Goal: Task Accomplishment & Management: Use online tool/utility

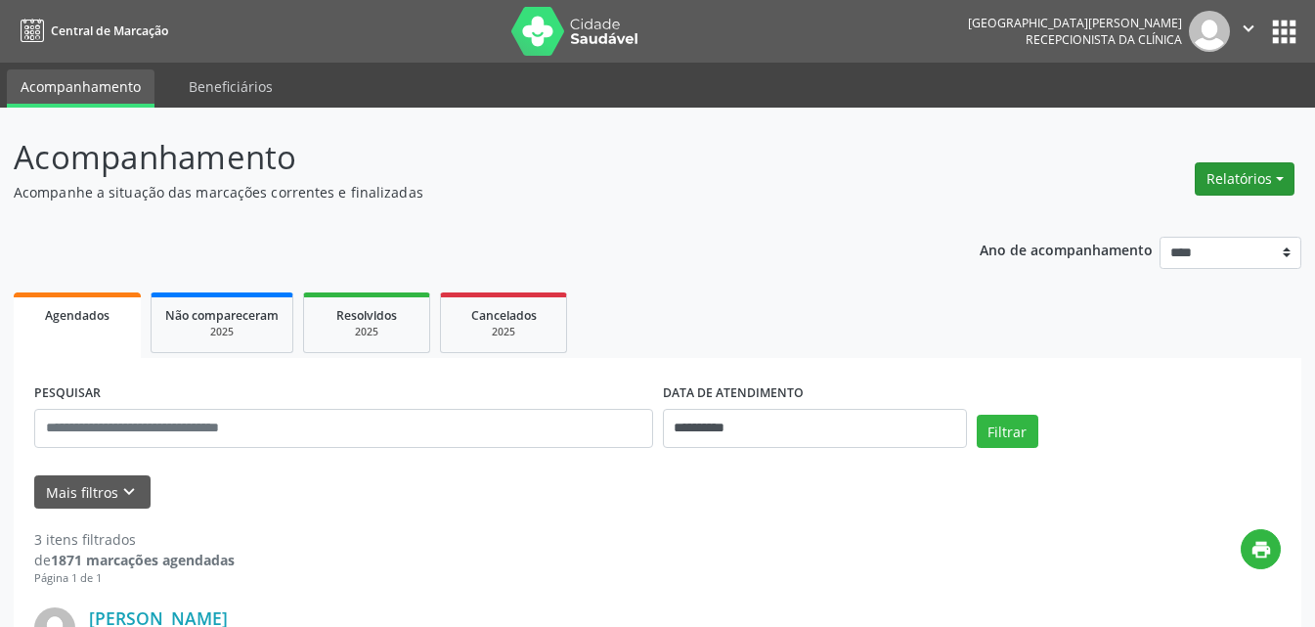
click at [1264, 179] on button "Relatórios" at bounding box center [1245, 178] width 100 height 33
click at [1151, 215] on link "Agendamentos" at bounding box center [1190, 220] width 210 height 27
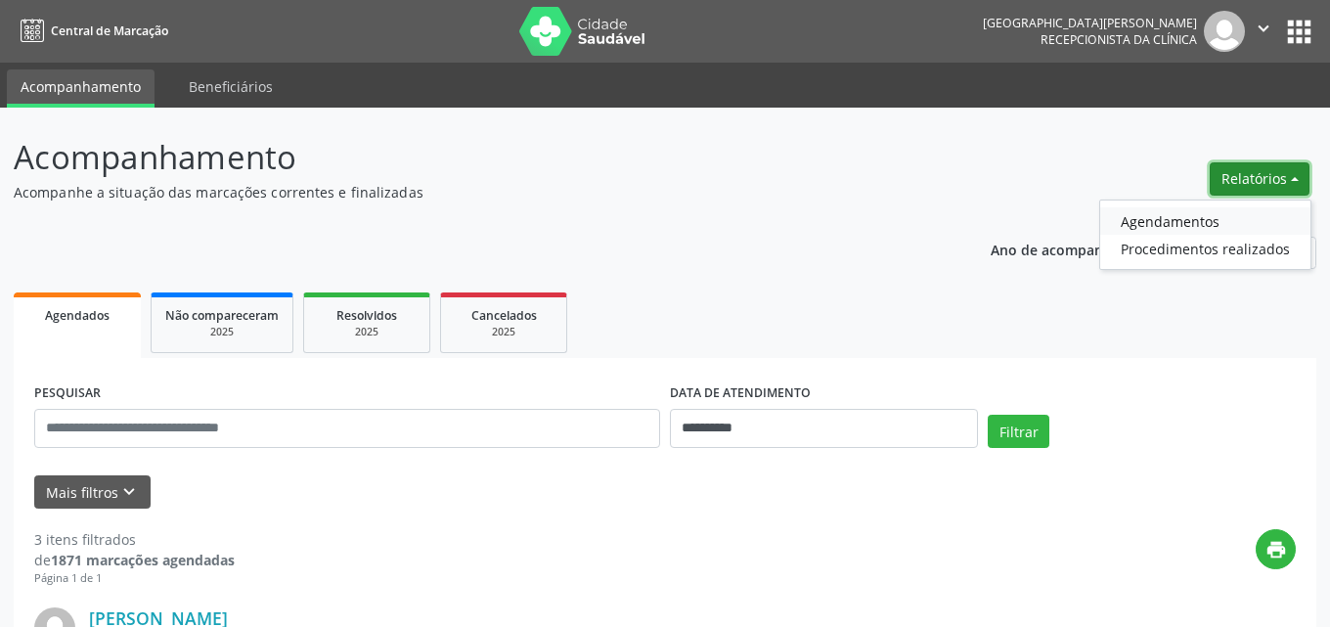
select select "*"
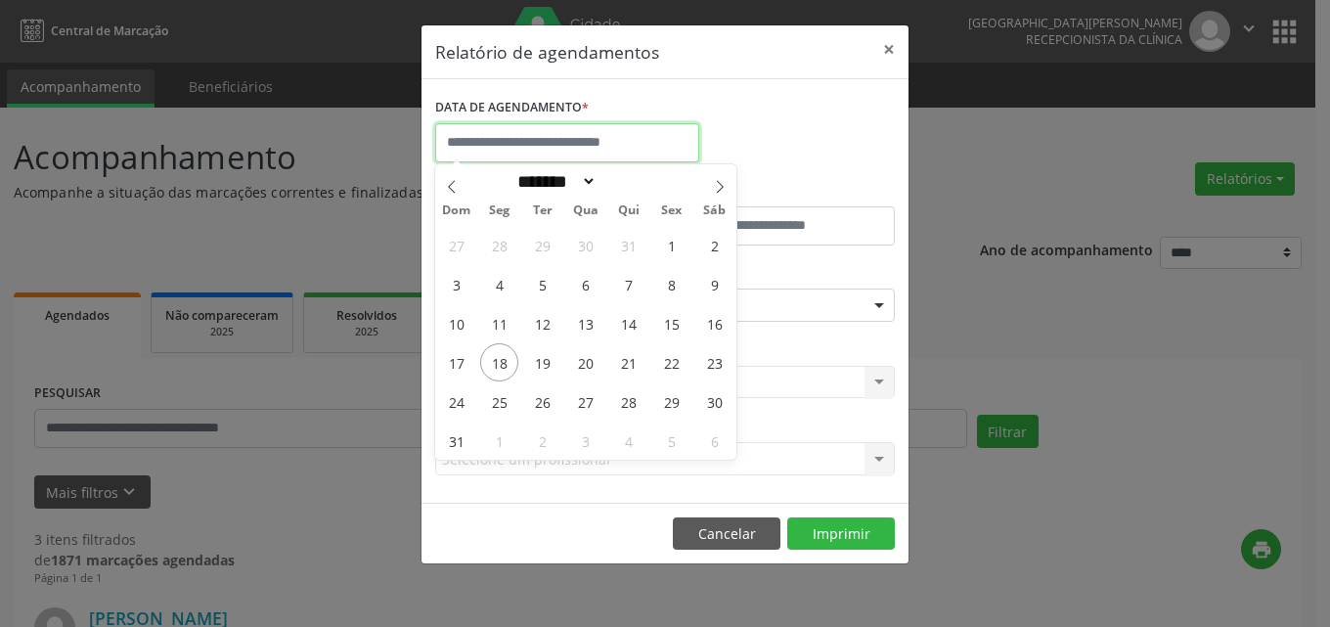
click at [529, 138] on input "text" at bounding box center [567, 142] width 264 height 39
click at [498, 356] on span "18" at bounding box center [499, 362] width 38 height 38
type input "**********"
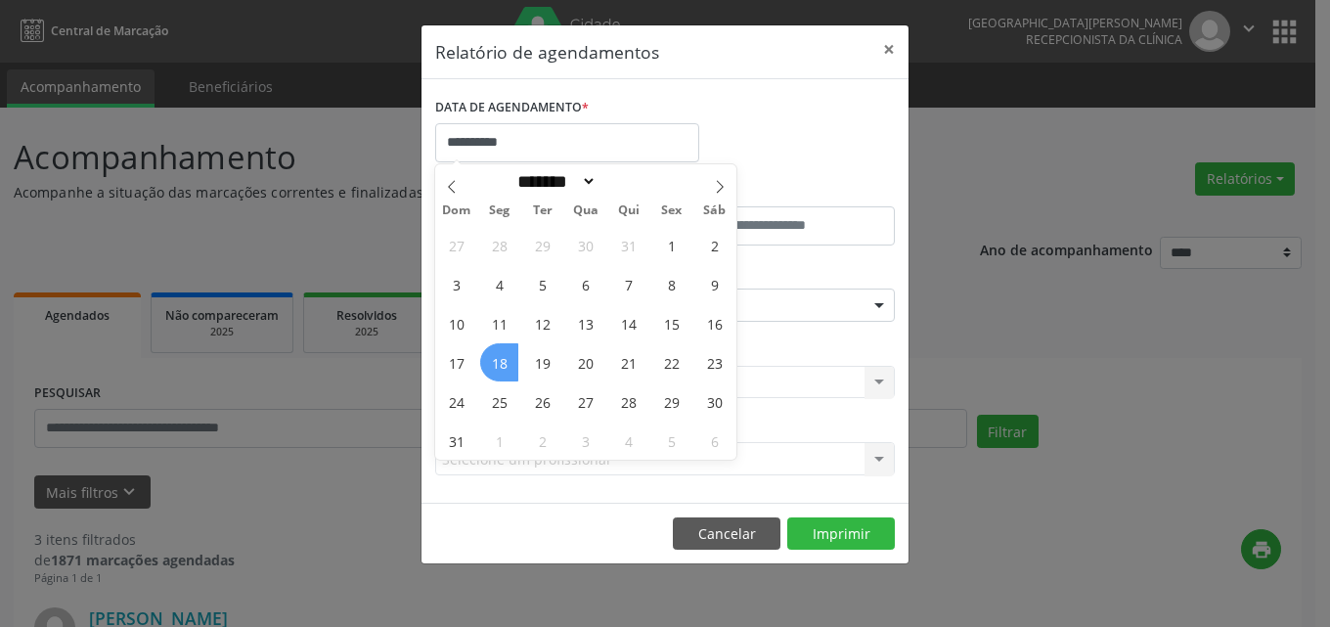
click at [494, 359] on span "18" at bounding box center [499, 362] width 38 height 38
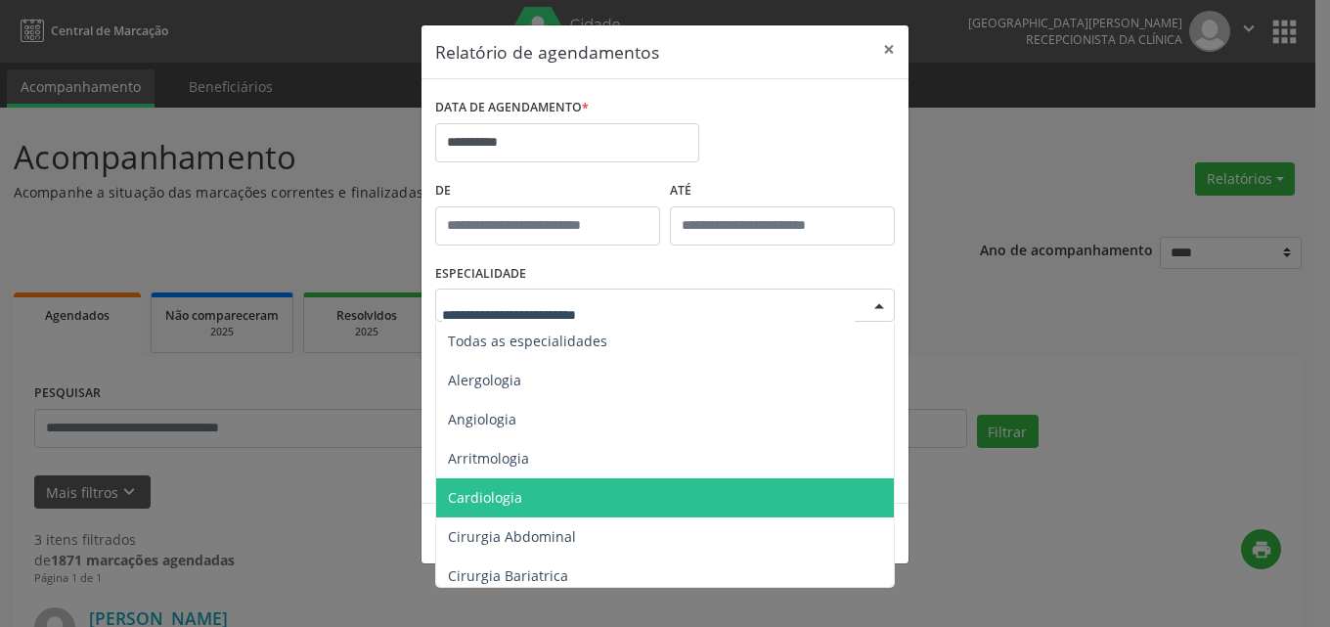
click at [492, 501] on span "Cardiologia" at bounding box center [485, 497] width 74 height 19
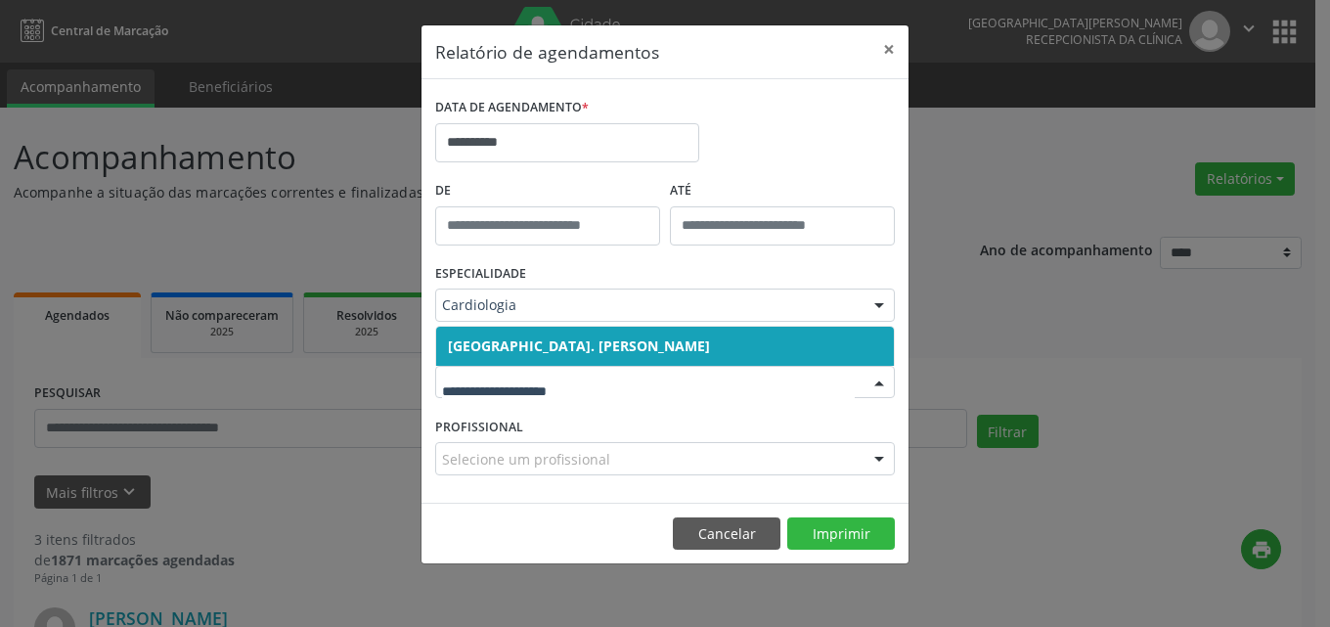
click at [531, 343] on span "[GEOGRAPHIC_DATA]. [PERSON_NAME]" at bounding box center [579, 345] width 262 height 19
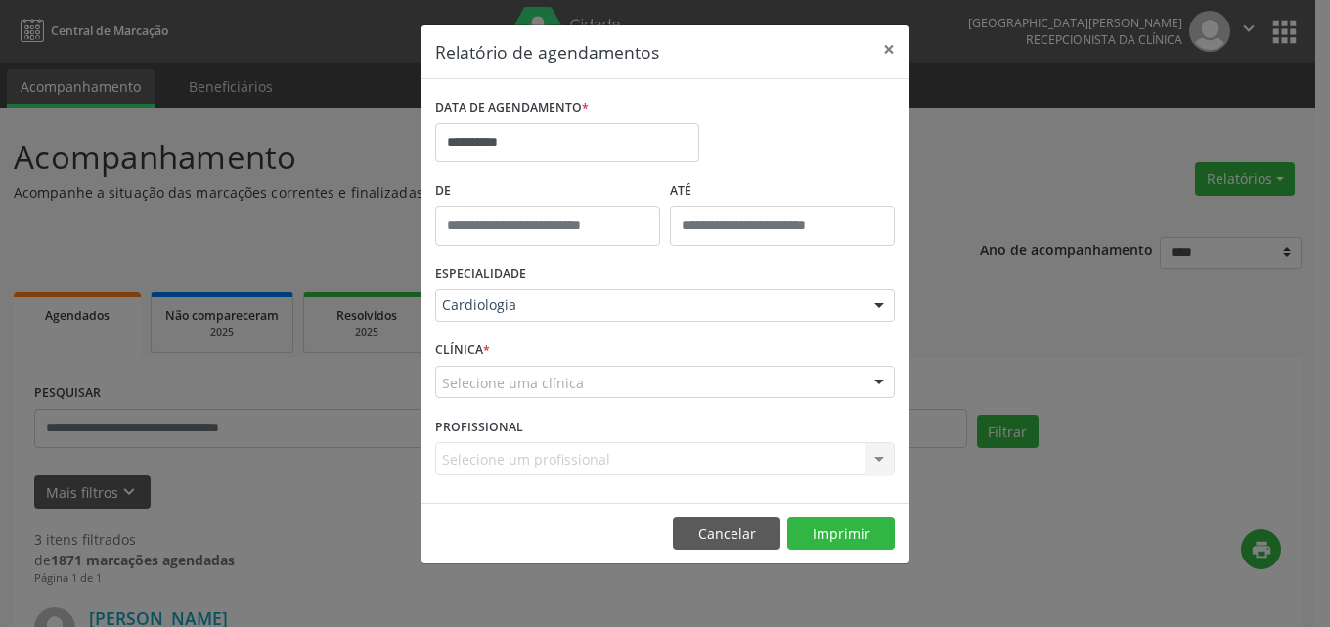
drag, startPoint x: 510, startPoint y: 384, endPoint x: 544, endPoint y: 389, distance: 33.6
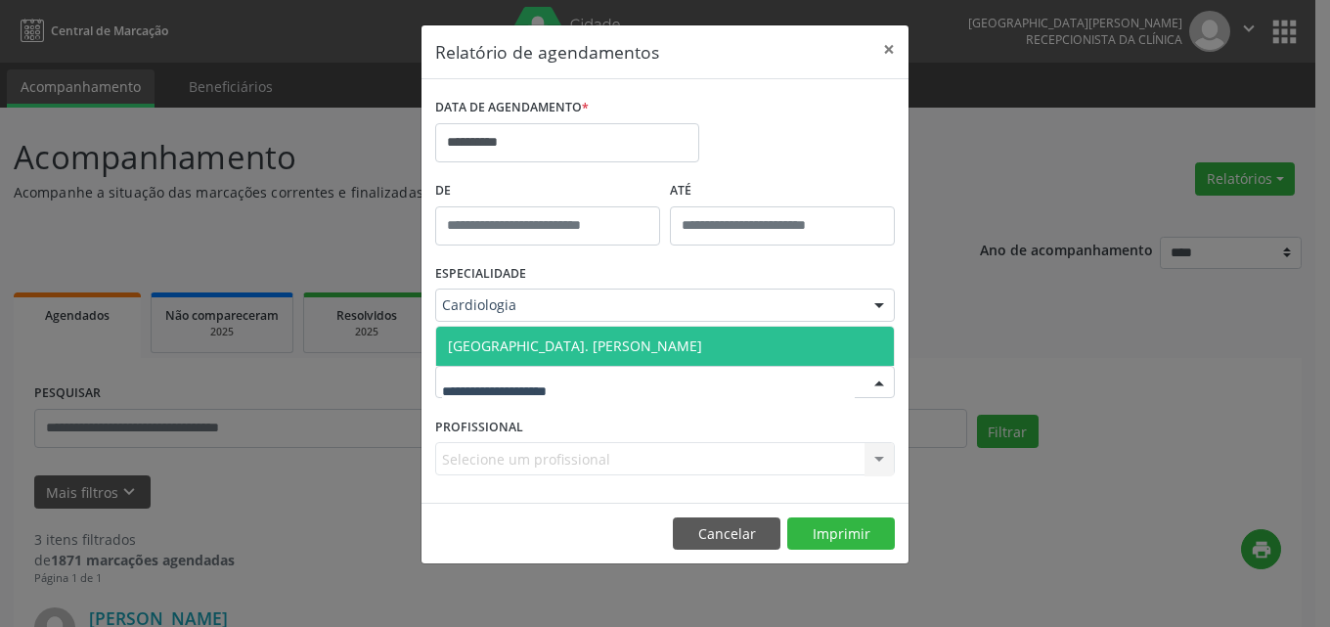
click at [568, 344] on span "[GEOGRAPHIC_DATA]. [PERSON_NAME]" at bounding box center [575, 345] width 254 height 19
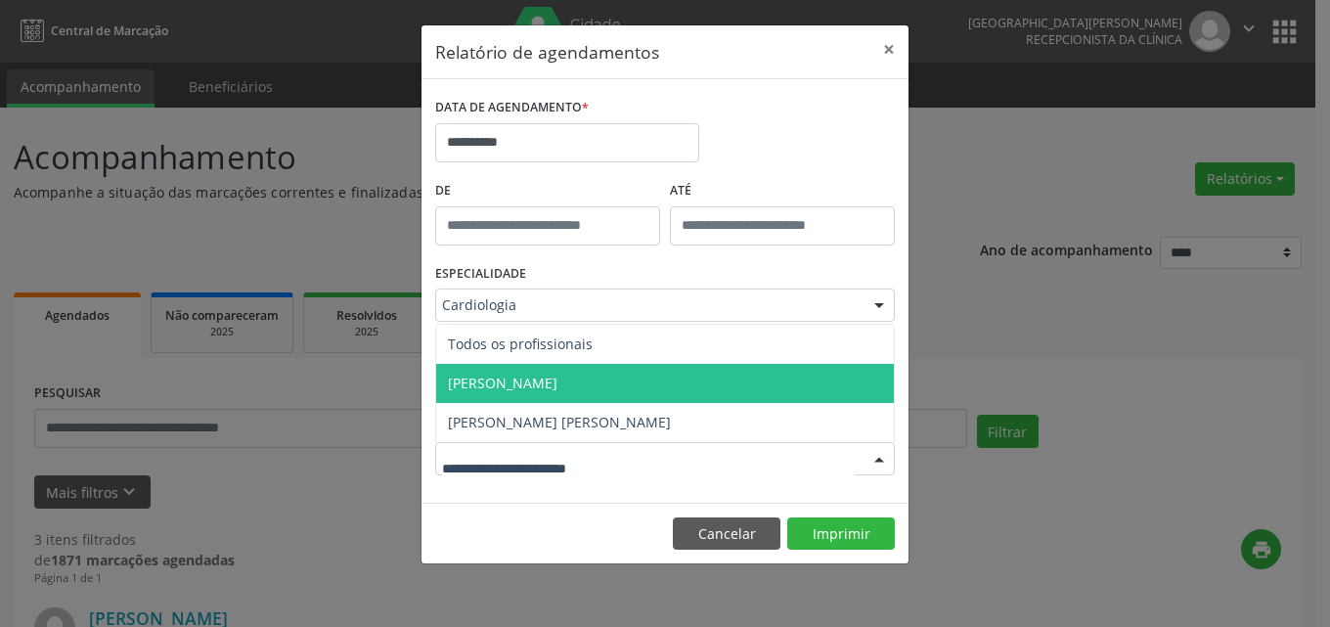
drag, startPoint x: 560, startPoint y: 375, endPoint x: 653, endPoint y: 411, distance: 99.7
click at [557, 375] on span "[PERSON_NAME]" at bounding box center [503, 383] width 110 height 19
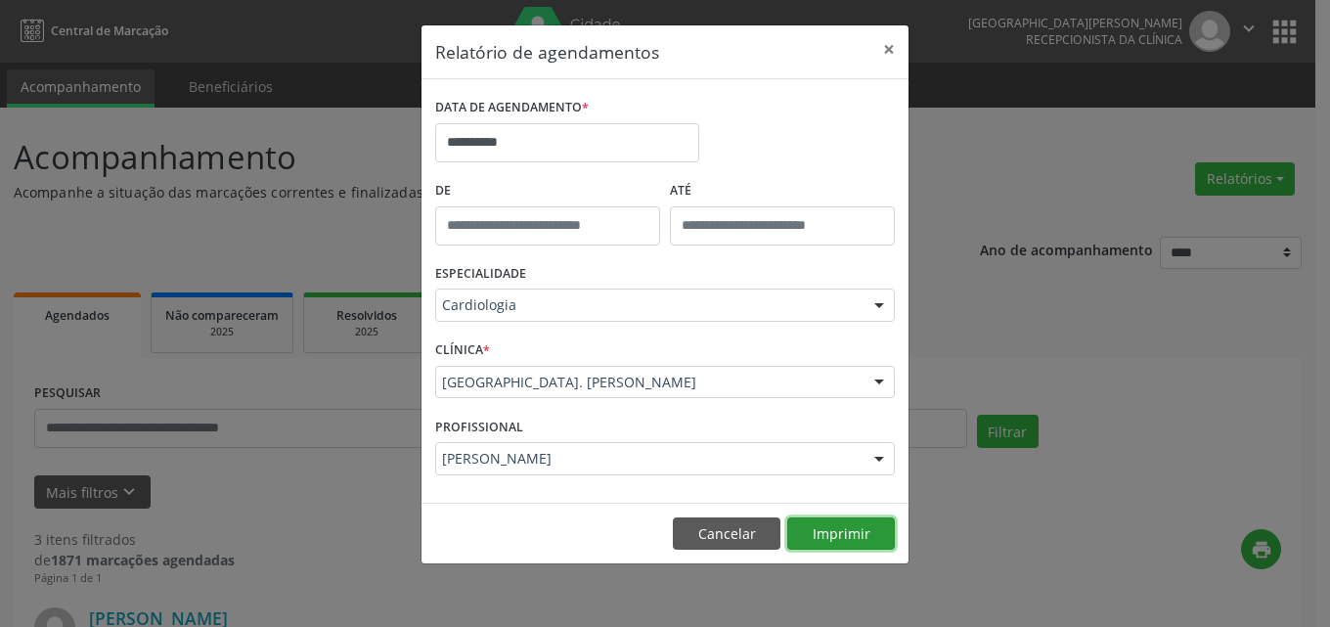
click at [832, 527] on button "Imprimir" at bounding box center [841, 533] width 108 height 33
